Goal: Find specific page/section: Find specific page/section

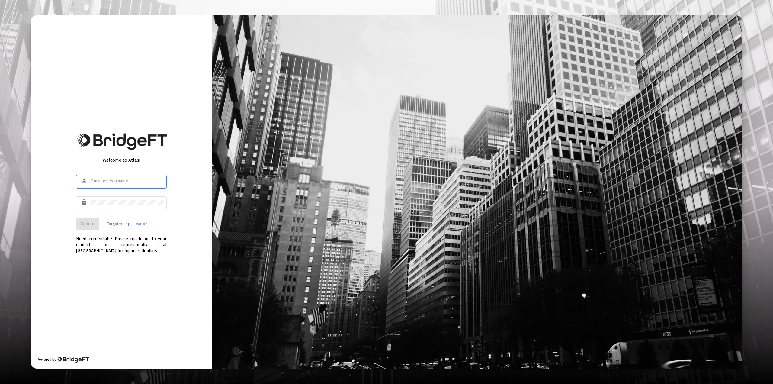
click at [107, 184] on div at bounding box center [127, 181] width 72 height 15
click at [107, 181] on input "text" at bounding box center [127, 181] width 72 height 5
type input "[PERSON_NAME][EMAIL_ADDRESS][DOMAIN_NAME]"
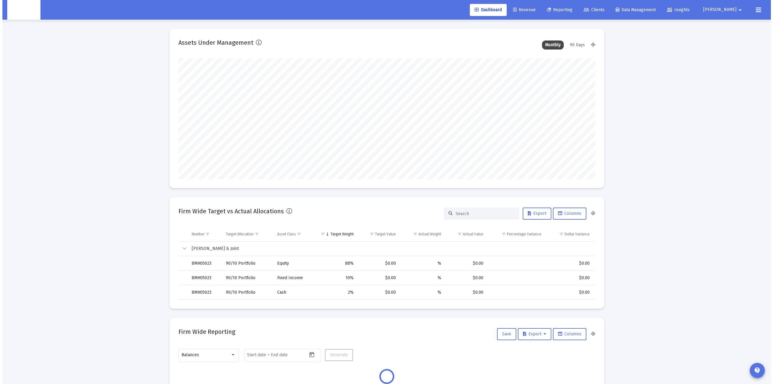
scroll to position [121, 224]
click at [602, 11] on span "Clients" at bounding box center [591, 9] width 21 height 5
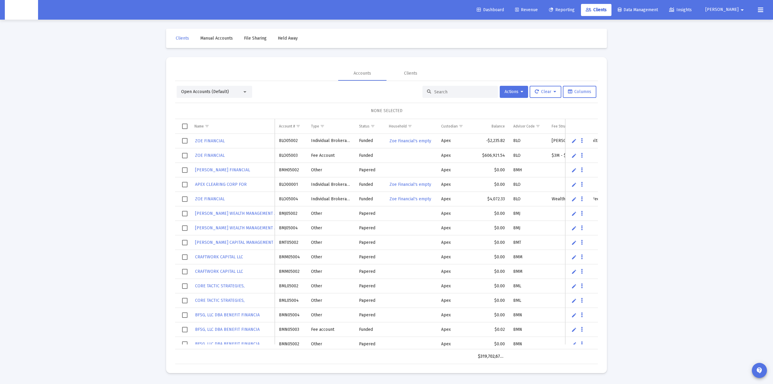
click at [436, 90] on input at bounding box center [463, 91] width 59 height 5
paste input "8RU05021"
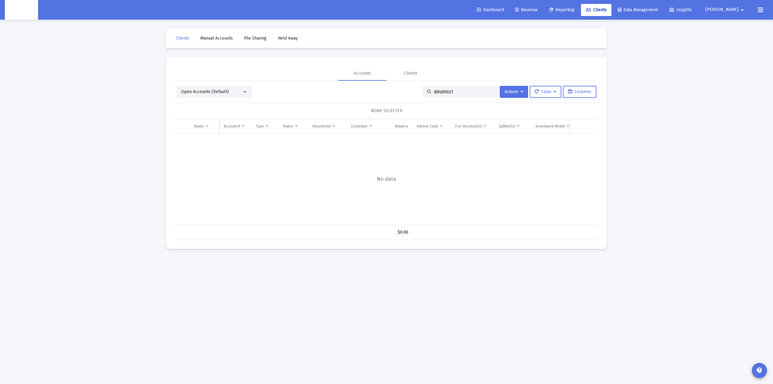
click at [239, 93] on div "Open Accounts (Default)" at bounding box center [211, 92] width 61 height 6
click at [217, 105] on span "Closed Accounts" at bounding box center [212, 104] width 62 height 13
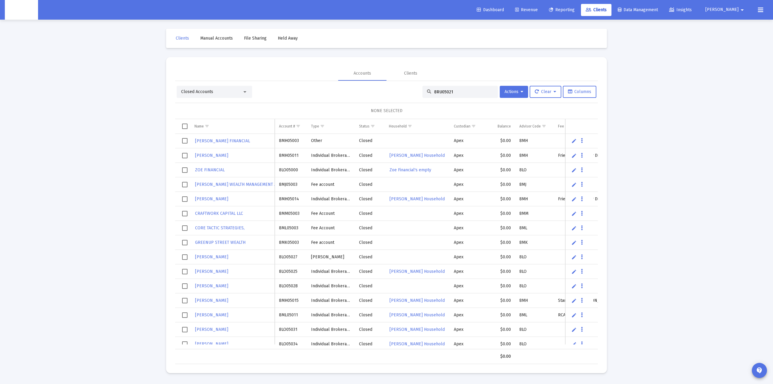
click at [464, 92] on input "8RU05021" at bounding box center [463, 91] width 59 height 5
paste input
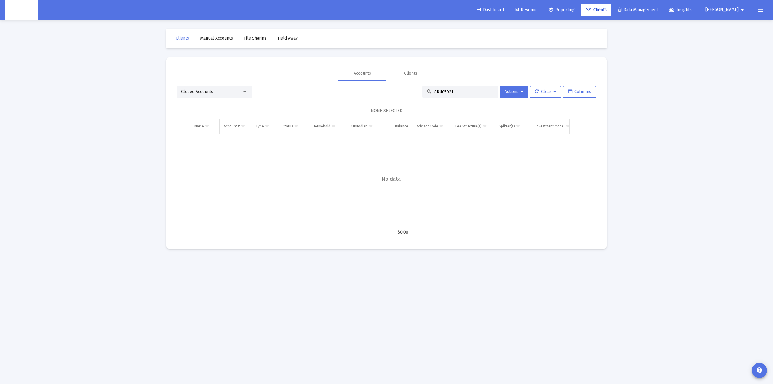
type input "8RU05021"
click at [442, 93] on input "8RU05021" at bounding box center [463, 91] width 59 height 5
